Goal: Task Accomplishment & Management: Use online tool/utility

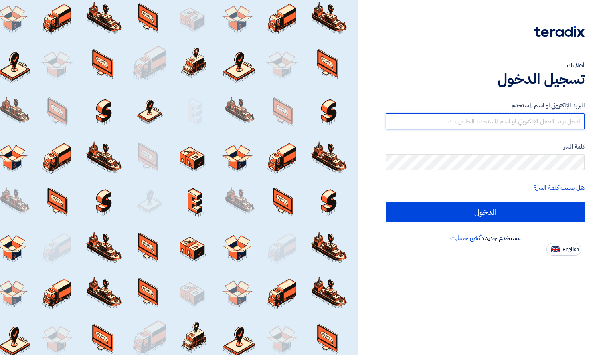
click at [520, 123] on input "text" at bounding box center [485, 121] width 199 height 16
type input "[PERSON_NAME][EMAIL_ADDRESS][DOMAIN_NAME]"
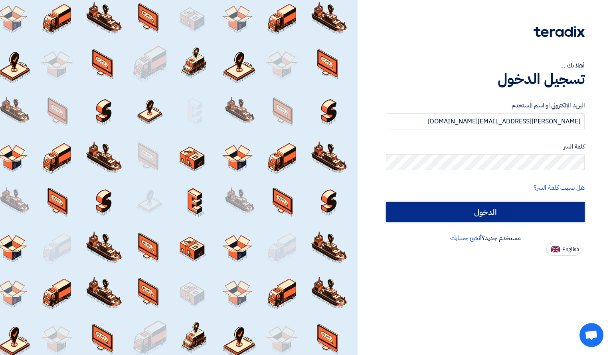
click at [504, 214] on input "الدخول" at bounding box center [485, 212] width 199 height 20
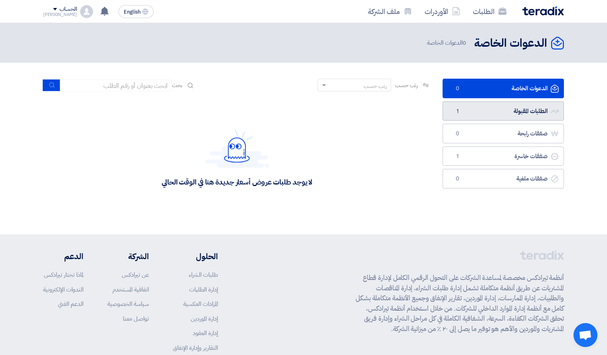
click at [475, 111] on link "الطلبات المقبولة الطلبات المقبولة 1" at bounding box center [503, 111] width 121 height 20
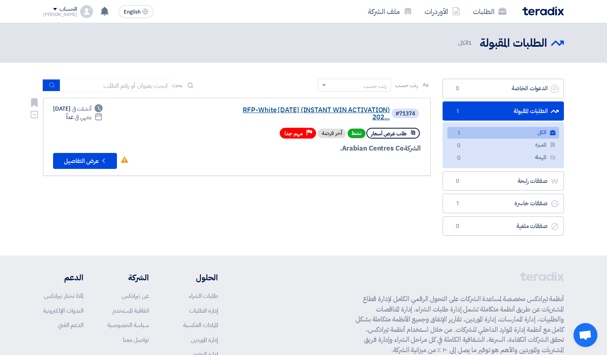
click at [347, 113] on link "RFP-White [DATE] (INSTANT WIN ACTIVATION) 202..." at bounding box center [310, 114] width 160 height 14
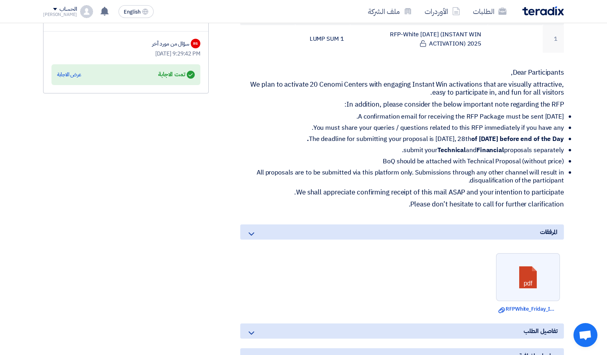
scroll to position [275, 0]
